Goal: Contribute content

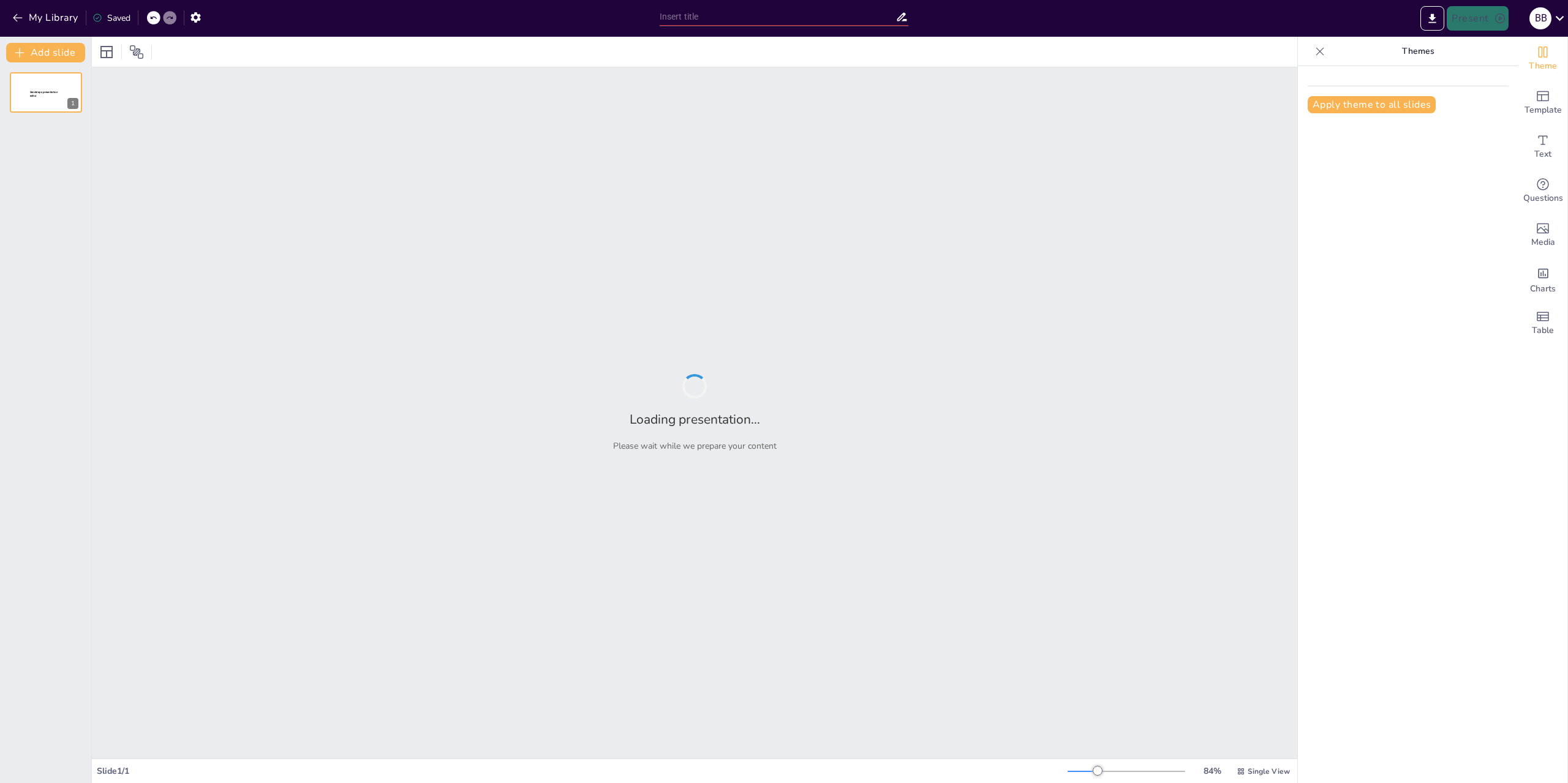
type input "Understanding Core Hardware Components: A Deep Dive into Motherboards, Processo…"
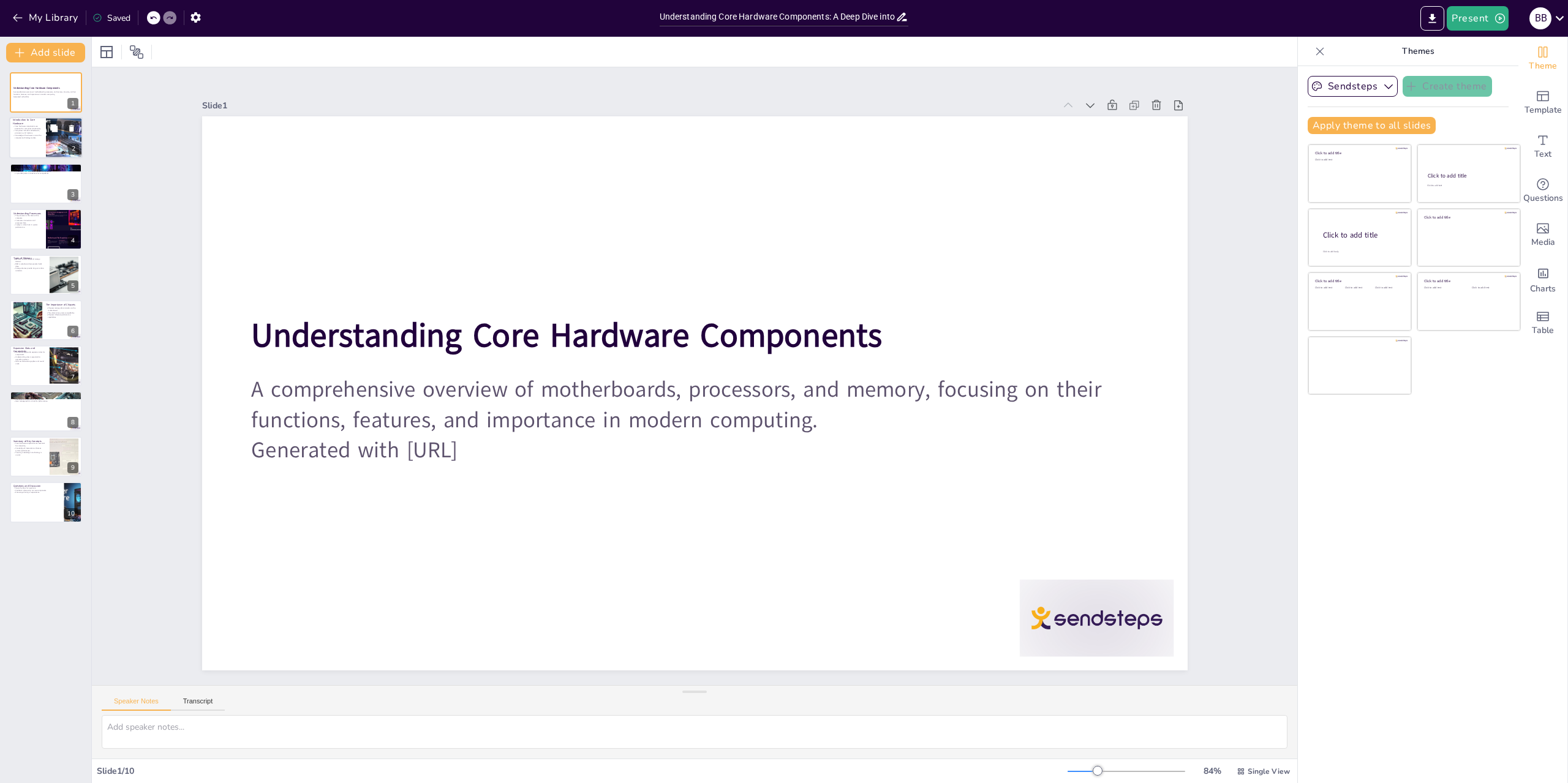
click at [48, 157] on div at bounding box center [64, 138] width 74 height 41
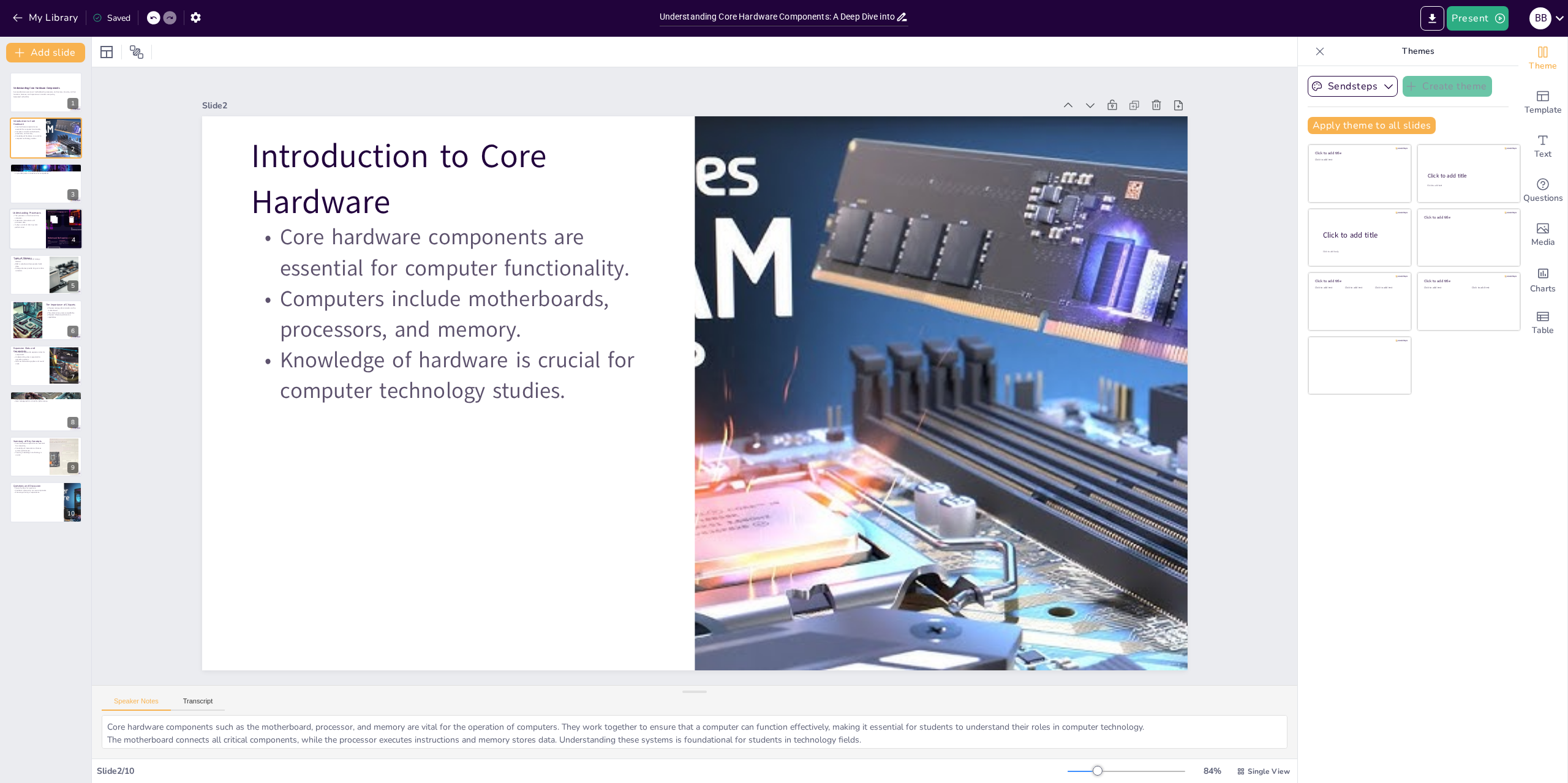
click at [33, 218] on p "The processor is the brain of the computer." at bounding box center [27, 217] width 29 height 4
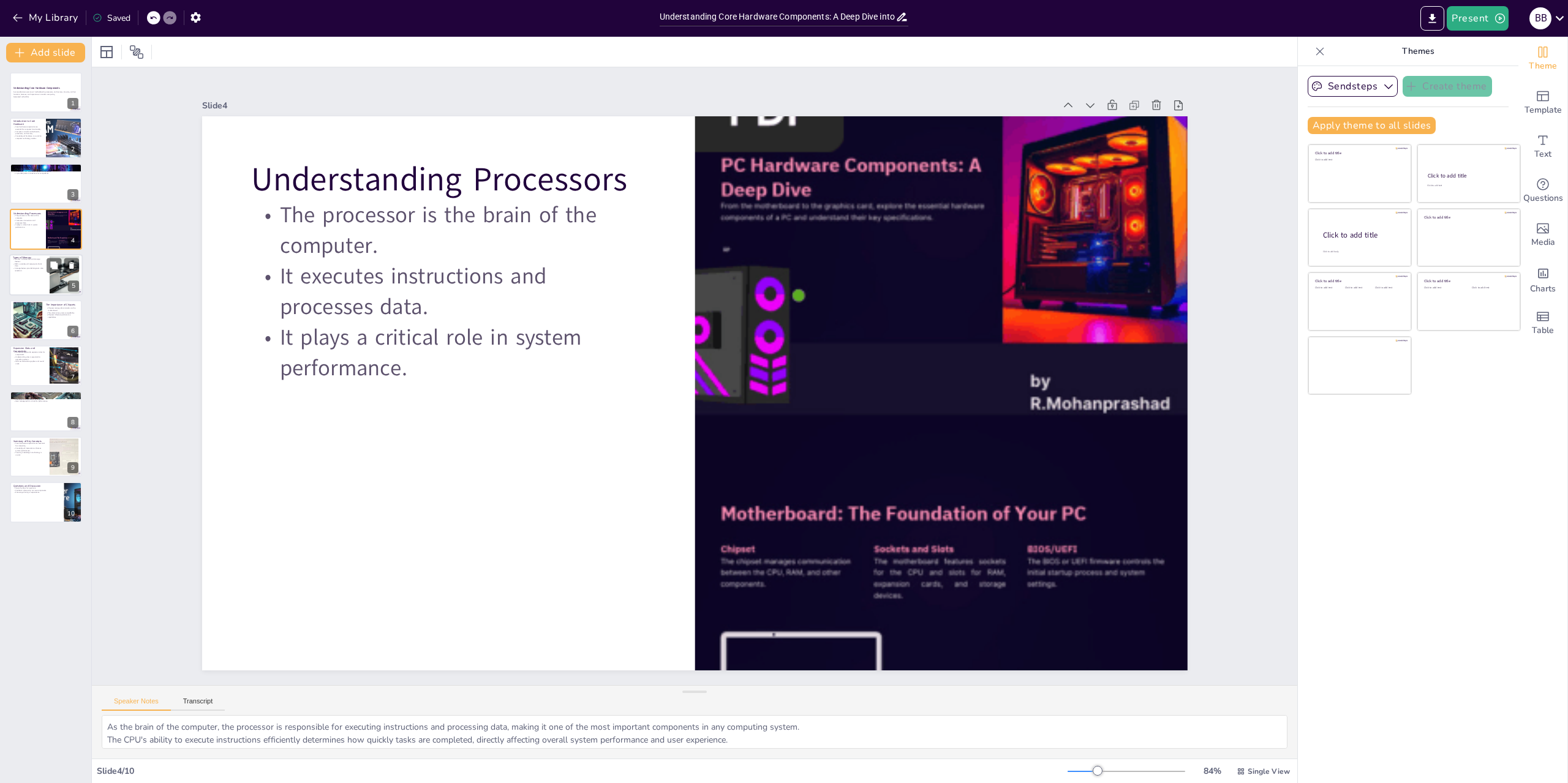
click at [39, 285] on div at bounding box center [45, 275] width 74 height 41
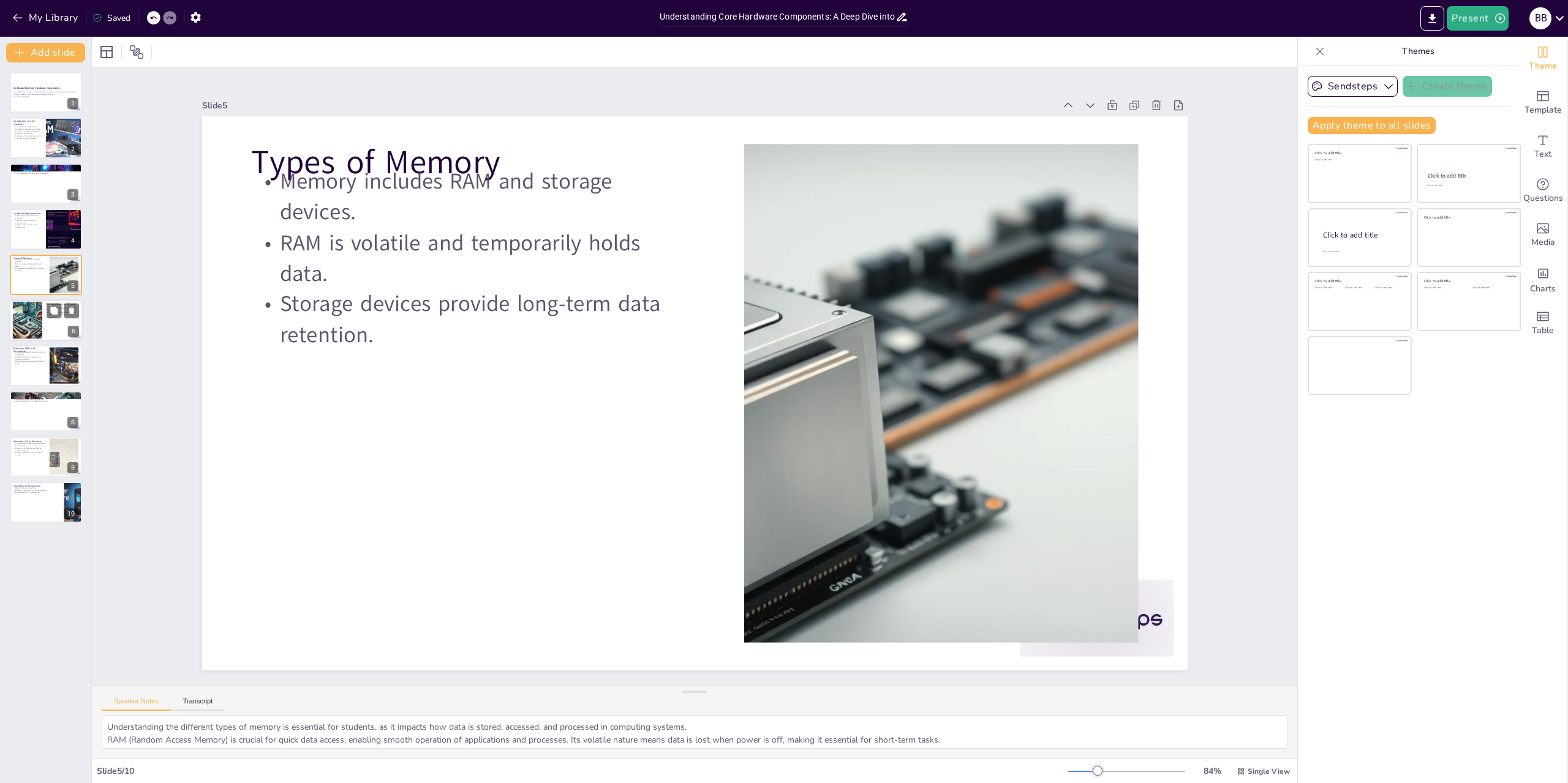
click at [43, 324] on div at bounding box center [45, 320] width 74 height 41
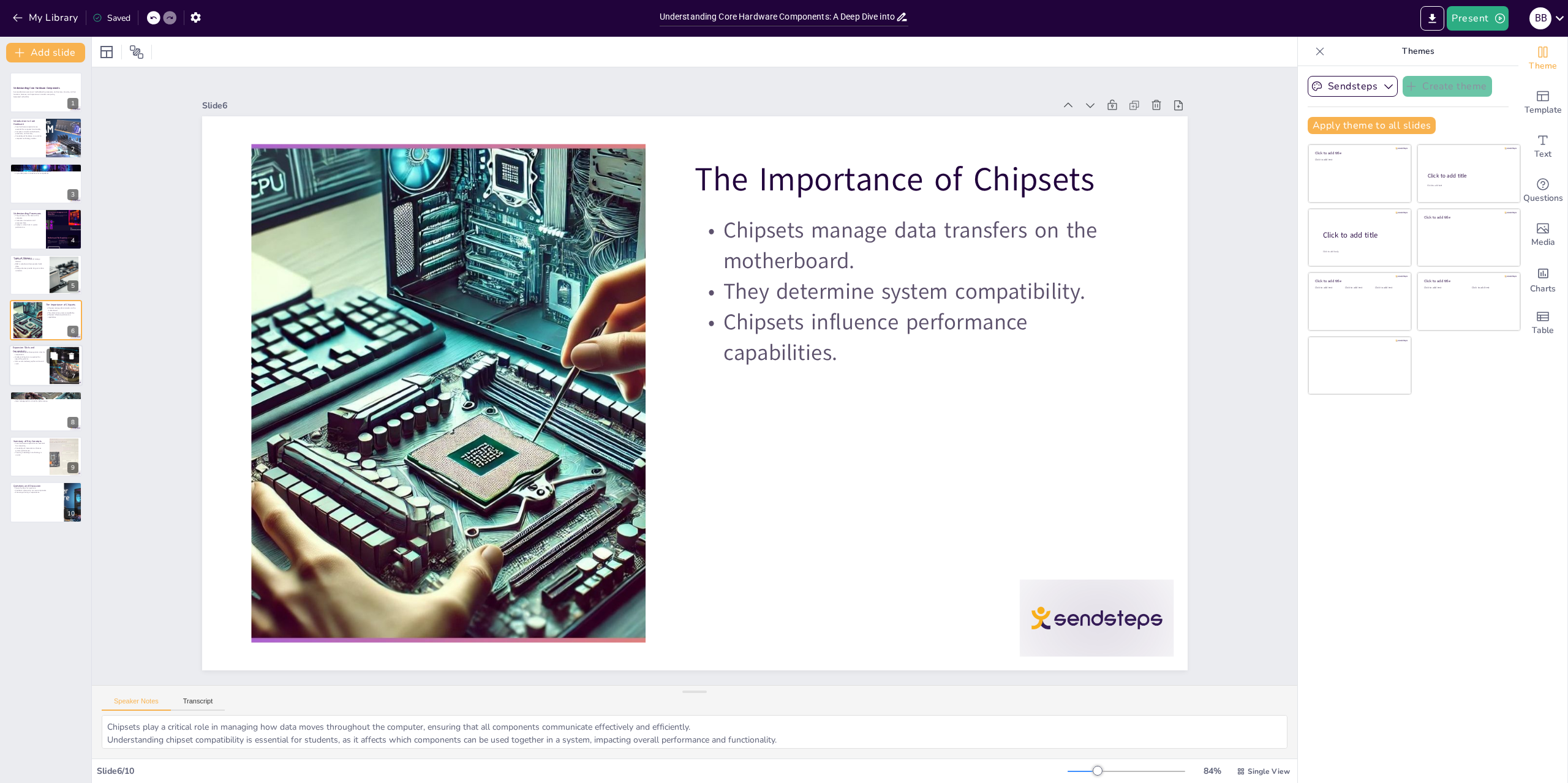
click at [33, 359] on p "Understanding slots is essential for upgrading systems." at bounding box center [29, 358] width 33 height 4
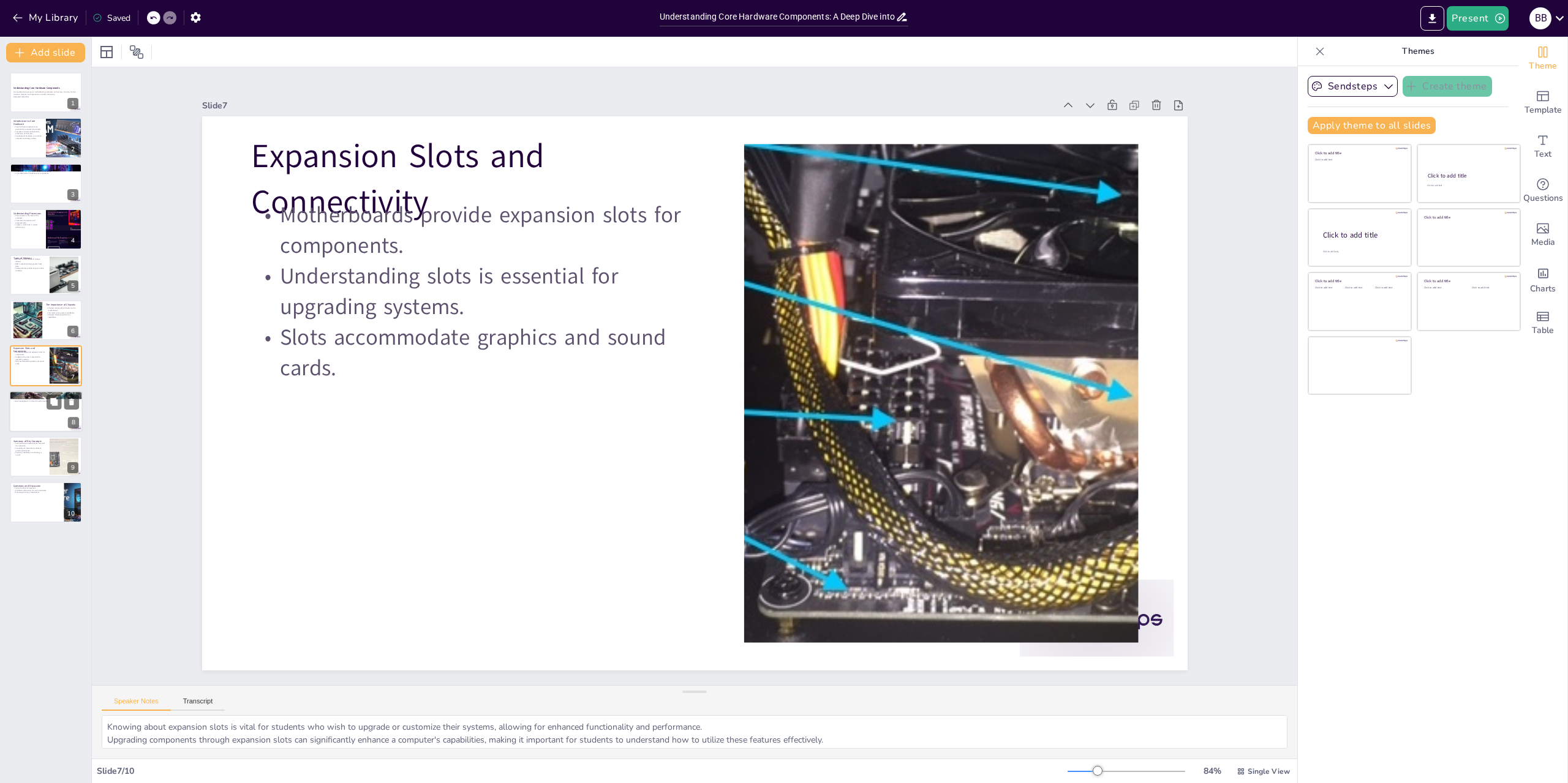
click at [26, 411] on div at bounding box center [45, 411] width 74 height 41
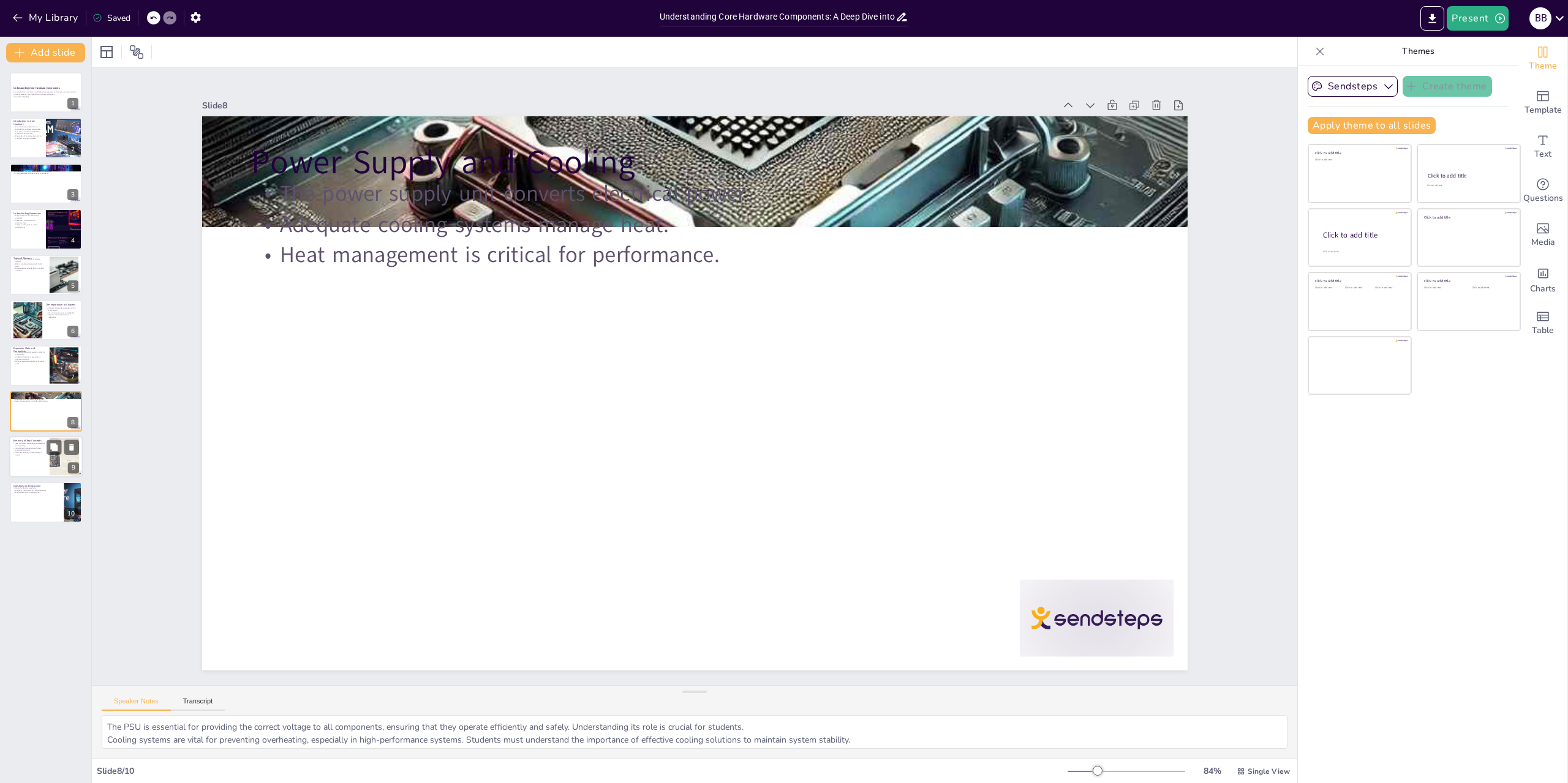
click at [45, 462] on div at bounding box center [45, 456] width 74 height 41
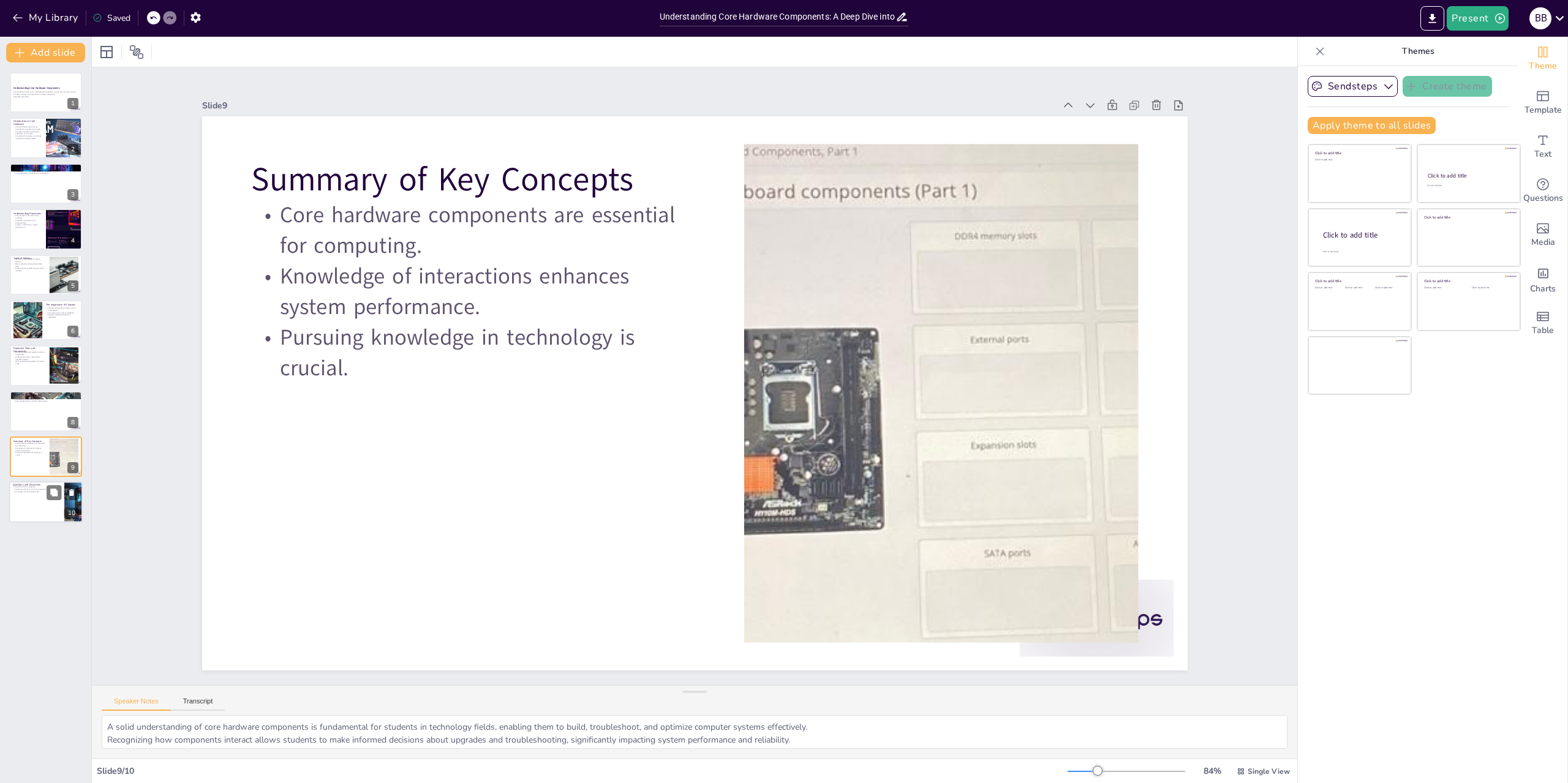
click at [43, 516] on div at bounding box center [45, 502] width 74 height 41
type textarea "Encouraging questions and discussions allows students to clarify concepts and d…"
